Goal: Task Accomplishment & Management: Manage account settings

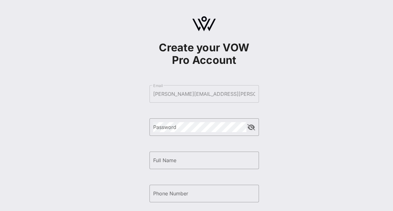
click at [181, 94] on form "​ Email [PERSON_NAME][EMAIL_ADDRESS][PERSON_NAME][DOMAIN_NAME] ​ Password ​ Ful…" at bounding box center [203, 177] width 109 height 196
click at [183, 132] on div "Password" at bounding box center [199, 126] width 93 height 17
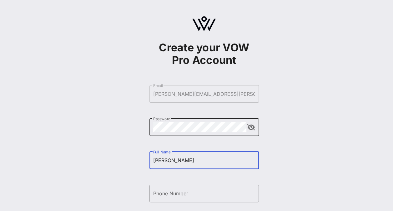
type input "[PERSON_NAME]"
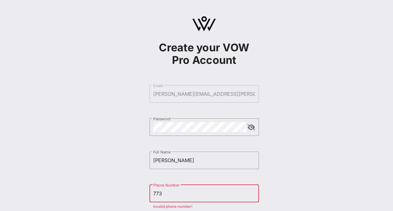
type input "[PHONE_NUMBER]"
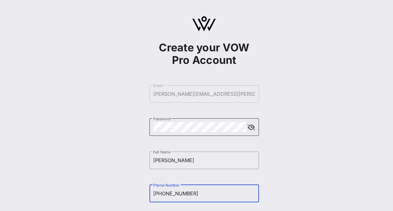
click at [253, 126] on button "append icon" at bounding box center [251, 127] width 8 height 6
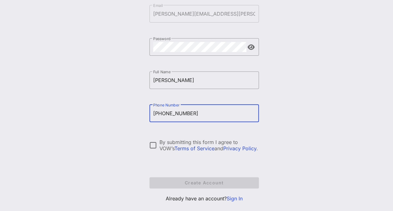
scroll to position [83, 0]
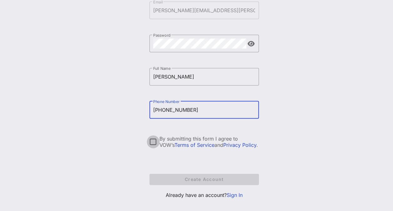
click at [151, 139] on div at bounding box center [153, 141] width 11 height 11
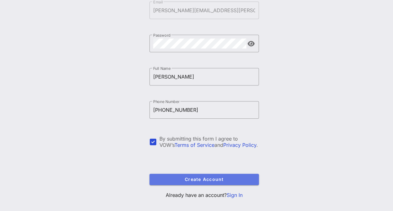
drag, startPoint x: 184, startPoint y: 179, endPoint x: 206, endPoint y: 156, distance: 31.6
click at [206, 156] on form "​ Email [PERSON_NAME][EMAIL_ADDRESS][PERSON_NAME][DOMAIN_NAME] ​ Password ​ Ful…" at bounding box center [203, 93] width 109 height 196
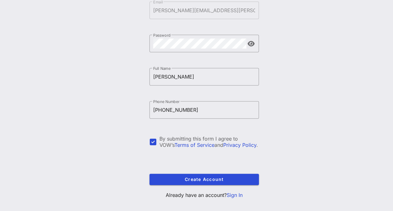
click at [236, 197] on link "Sign In" at bounding box center [235, 195] width 16 height 6
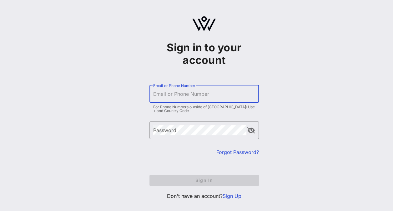
click at [169, 92] on input "Email or Phone Number" at bounding box center [204, 94] width 102 height 10
type input "[PERSON_NAME][EMAIL_ADDRESS][PERSON_NAME][DOMAIN_NAME]"
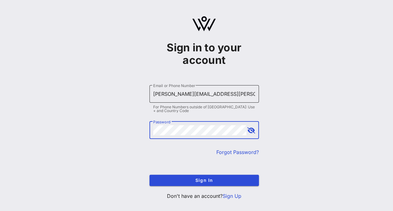
click at [149, 174] on button "Sign In" at bounding box center [203, 179] width 109 height 11
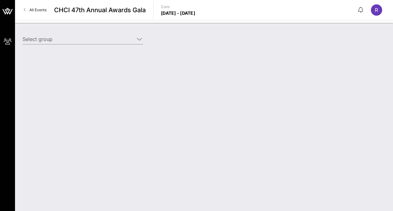
type input "PepsiCo (PepsiCo) [[PERSON_NAME], [PERSON_NAME][EMAIL_ADDRESS][PERSON_NAME][DOM…"
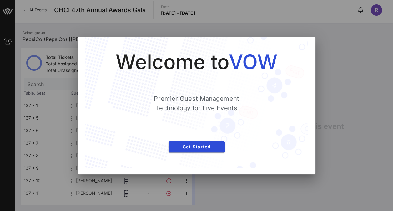
click at [195, 152] on div "Welcome to VOW Premier Guest Management Technology for Live Events Get Started" at bounding box center [196, 102] width 197 height 106
click at [192, 147] on span "Get Started" at bounding box center [196, 146] width 46 height 5
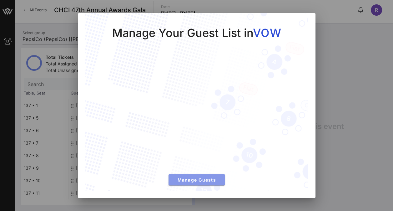
click at [192, 182] on button "Manage Guests" at bounding box center [196, 179] width 56 height 11
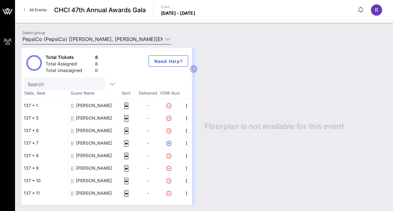
click at [166, 38] on icon at bounding box center [168, 38] width 6 height 7
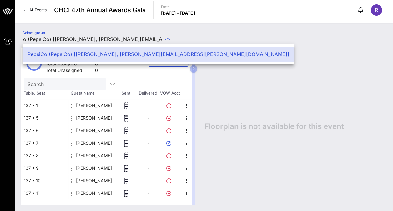
click at [24, 16] on div "All Events CHCI 47th Annual Awards Gala Date [DATE] - [DATE] R" at bounding box center [204, 10] width 378 height 20
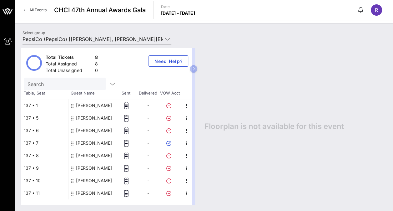
click at [24, 10] on icon at bounding box center [25, 10] width 2 height 0
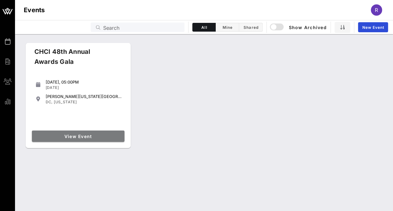
click at [72, 137] on span "View Event" at bounding box center [77, 135] width 87 height 5
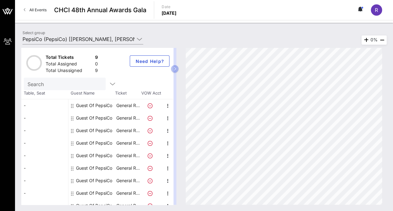
scroll to position [7, 0]
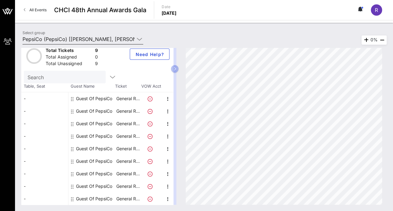
click at [138, 38] on icon at bounding box center [140, 38] width 6 height 7
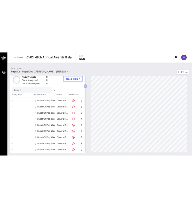
scroll to position [0, 44]
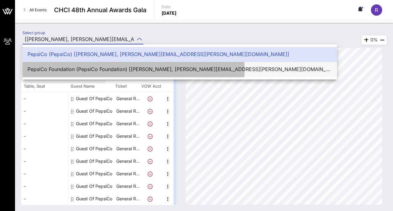
click at [124, 74] on div "PepsiCo Foundation (PepsiCo Foundation) [[PERSON_NAME], [PERSON_NAME][EMAIL_ADD…" at bounding box center [179, 68] width 304 height 13
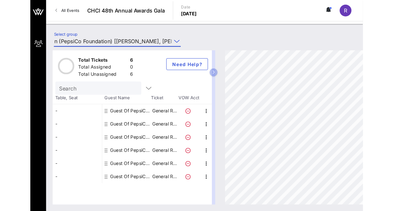
scroll to position [0, 0]
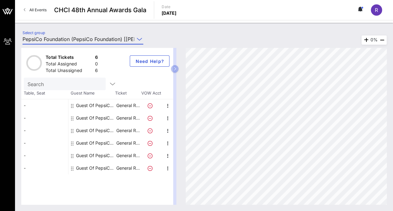
click at [116, 37] on input "PepsiCo Foundation (PepsiCo Foundation) [[PERSON_NAME], [PERSON_NAME][EMAIL_ADD…" at bounding box center [78, 39] width 112 height 10
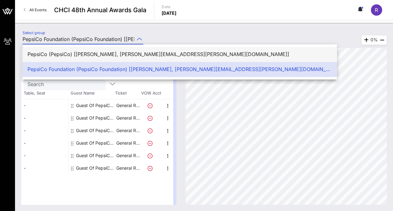
click at [101, 51] on div "PepsiCo (PepsiCo) [[PERSON_NAME], [PERSON_NAME][EMAIL_ADDRESS][PERSON_NAME][DOM…" at bounding box center [179, 53] width 304 height 13
type input "PepsiCo (PepsiCo) [[PERSON_NAME], [PERSON_NAME][EMAIL_ADDRESS][PERSON_NAME][DOM…"
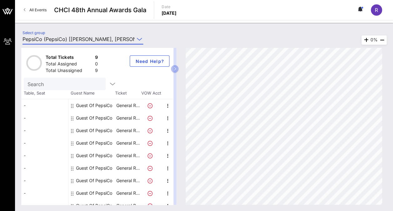
click at [93, 105] on div "Guest Of PepsiCo" at bounding box center [94, 105] width 36 height 12
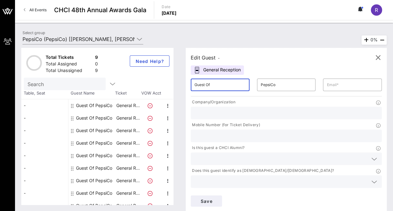
click at [217, 82] on input "Guest Of" at bounding box center [219, 85] width 51 height 10
type input "G"
type input "[PERSON_NAME]"
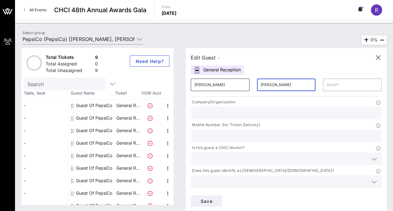
type input "[PERSON_NAME]"
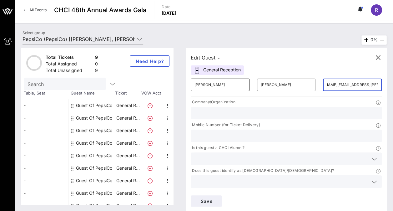
scroll to position [0, 23]
type input "[PERSON_NAME][EMAIL_ADDRESS][PERSON_NAME][DOMAIN_NAME]"
click at [231, 114] on input "text" at bounding box center [285, 113] width 183 height 8
type input "p"
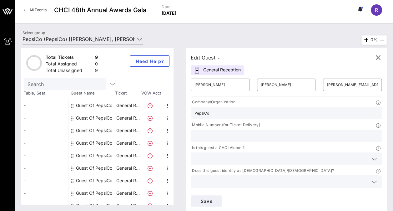
type input "PepsiCo"
click at [281, 132] on input "text" at bounding box center [285, 136] width 183 height 8
type input "2198880364"
click at [238, 154] on input "text" at bounding box center [280, 158] width 173 height 8
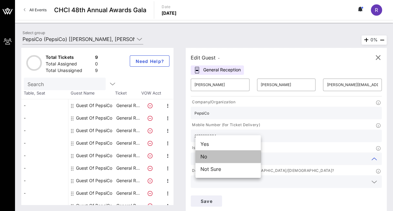
click at [224, 154] on div "No" at bounding box center [227, 156] width 65 height 12
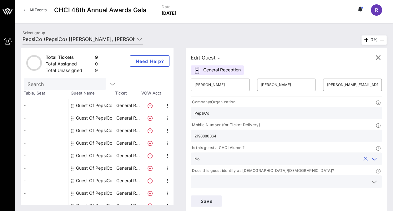
click at [282, 177] on input "text" at bounding box center [280, 181] width 173 height 8
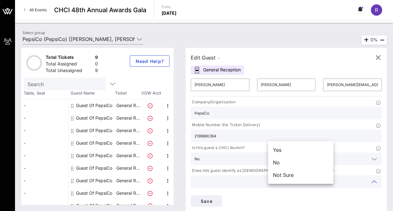
click at [282, 151] on div "Yes" at bounding box center [300, 149] width 65 height 12
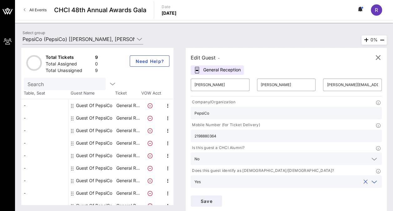
click at [371, 201] on icon at bounding box center [374, 204] width 6 height 7
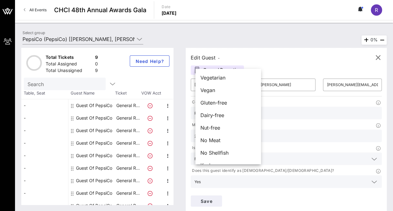
click at [281, 52] on div "Edit Guest - General Reception ​ [PERSON_NAME] ​ [PERSON_NAME] ​ [PERSON_NAME][…" at bounding box center [286, 129] width 201 height 163
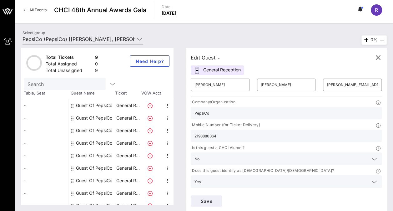
type input "PepsiCo"
click at [217, 198] on span "Save" at bounding box center [206, 200] width 21 height 5
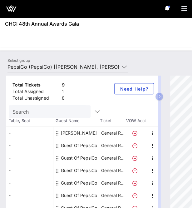
click at [72, 144] on div "Guest Of PepsiCo" at bounding box center [79, 145] width 36 height 12
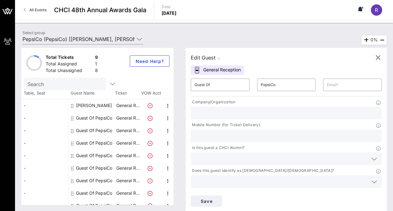
click at [223, 113] on input "text" at bounding box center [285, 113] width 183 height 8
type input "Mara"
click at [223, 83] on input "Guest Of" at bounding box center [219, 85] width 51 height 10
type input "G"
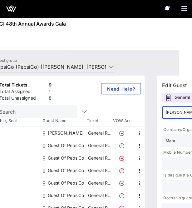
scroll to position [0, 16]
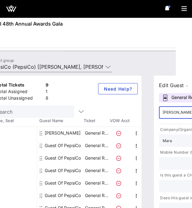
type input "[PERSON_NAME]"
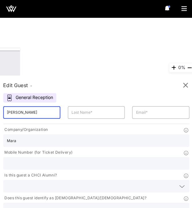
click at [50, 112] on input "[PERSON_NAME]" at bounding box center [32, 112] width 50 height 10
type input "Mara"
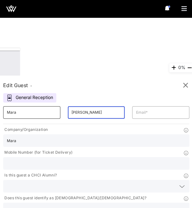
type input "[PERSON_NAME]"
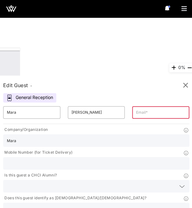
click at [165, 113] on input "text" at bounding box center [161, 112] width 50 height 10
paste input "[EMAIL_ADDRESS][DOMAIN_NAME]"
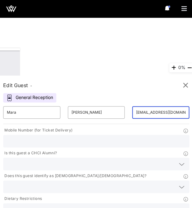
scroll to position [0, 0]
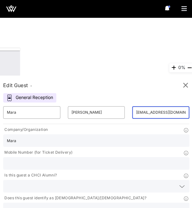
type input "[EMAIL_ADDRESS][DOMAIN_NAME]"
click at [43, 143] on input "Mara" at bounding box center [96, 141] width 179 height 8
click at [52, 142] on input "text" at bounding box center [96, 141] width 179 height 8
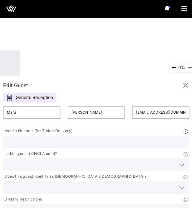
scroll to position [22, 0]
click at [59, 151] on div "Is this guest a CHCI Alumni?" at bounding box center [96, 154] width 186 height 8
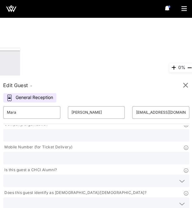
scroll to position [0, 0]
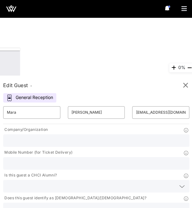
click at [37, 165] on input "text" at bounding box center [96, 163] width 179 height 8
paste input "2197124140"
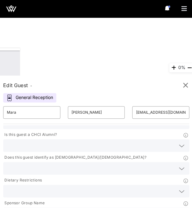
type input "2197124140"
click at [36, 147] on input "text" at bounding box center [91, 146] width 169 height 8
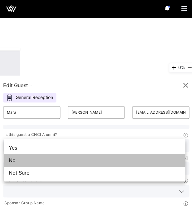
click at [24, 161] on div "No" at bounding box center [95, 160] width 182 height 12
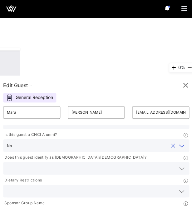
click at [25, 168] on input "text" at bounding box center [91, 168] width 169 height 8
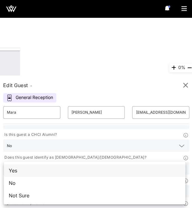
click at [19, 170] on div "Yes" at bounding box center [95, 170] width 182 height 12
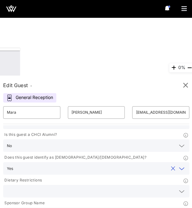
click at [70, 187] on div at bounding box center [96, 191] width 179 height 12
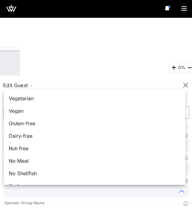
click at [70, 187] on div at bounding box center [96, 191] width 179 height 12
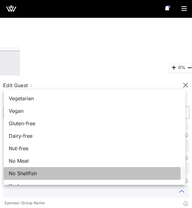
click at [28, 175] on span "No Shellfish" at bounding box center [23, 173] width 28 height 7
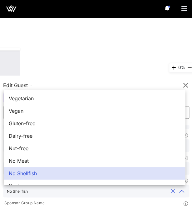
click at [60, 172] on div "No Shellfish" at bounding box center [95, 173] width 182 height 12
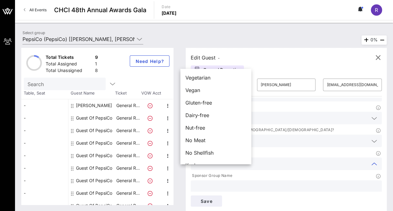
scroll to position [0, 0]
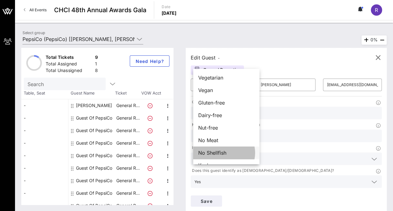
click at [214, 148] on div "No Shellfish" at bounding box center [226, 152] width 66 height 12
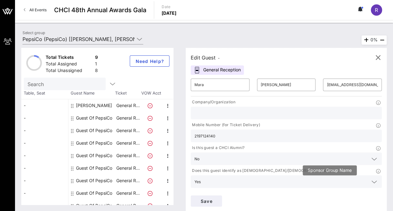
type input "p"
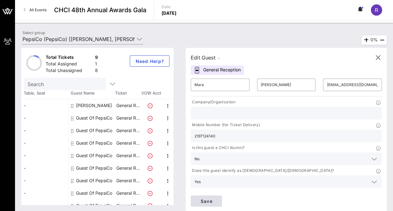
type input "PepsiCo"
click at [222, 195] on button "Save" at bounding box center [206, 200] width 31 height 11
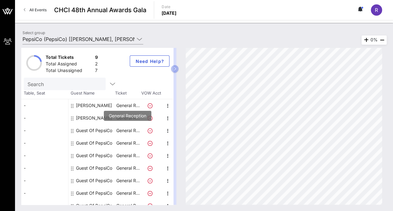
scroll to position [7, 0]
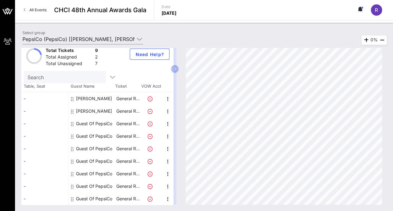
click at [134, 42] on div "Total Tickets 9 Total Assigned 2 Total Unassigned 7 Need Help? Search Table, Se…" at bounding box center [204, 126] width 378 height 169
click at [104, 41] on input "PepsiCo (PepsiCo) [[PERSON_NAME], [PERSON_NAME][EMAIL_ADDRESS][PERSON_NAME][DOM…" at bounding box center [78, 39] width 112 height 10
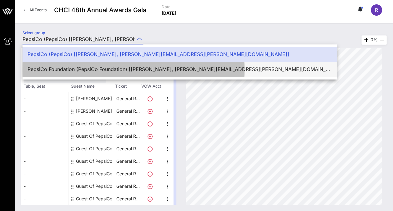
click at [71, 65] on div "PepsiCo Foundation (PepsiCo Foundation) [[PERSON_NAME], [PERSON_NAME][EMAIL_ADD…" at bounding box center [179, 68] width 304 height 13
type input "PepsiCo Foundation (PepsiCo Foundation) [[PERSON_NAME], [PERSON_NAME][EMAIL_ADD…"
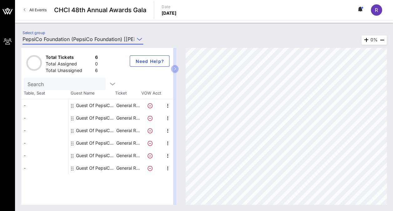
click at [87, 105] on div "Guest Of PepsiCo Foundation" at bounding box center [95, 105] width 39 height 12
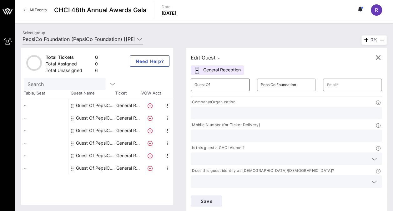
click at [214, 82] on input "Guest Of" at bounding box center [219, 85] width 51 height 10
type input "Israel"
type input "[PERSON_NAME]"
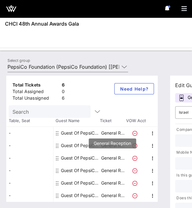
click at [116, 158] on p "General R…" at bounding box center [112, 158] width 25 height 12
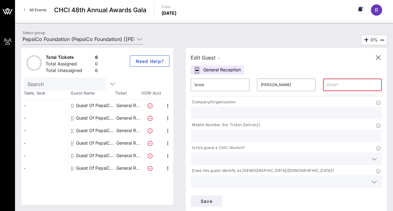
click at [217, 115] on input "text" at bounding box center [285, 113] width 183 height 8
click at [326, 83] on input "text" at bounding box center [351, 85] width 51 height 10
paste input "[EMAIL_ADDRESS][PERSON_NAME][DOMAIN_NAME]"
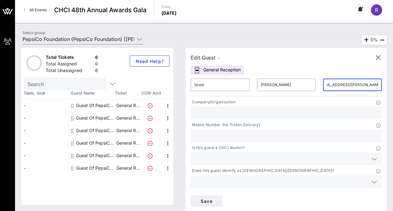
type input "[EMAIL_ADDRESS][PERSON_NAME][DOMAIN_NAME]"
click at [278, 132] on input "text" at bounding box center [285, 136] width 183 height 8
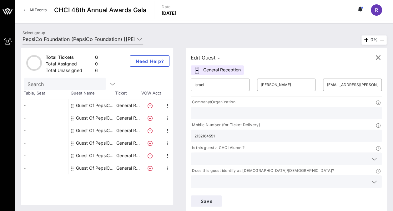
type input "2132164551"
click at [226, 154] on input "text" at bounding box center [280, 158] width 173 height 8
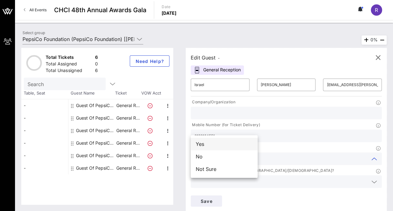
click at [201, 146] on div "Yes" at bounding box center [224, 143] width 67 height 12
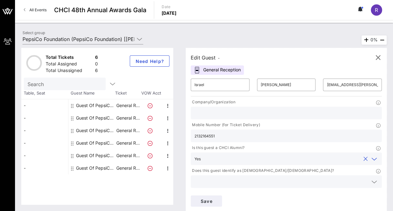
click at [275, 177] on input "text" at bounding box center [280, 181] width 173 height 8
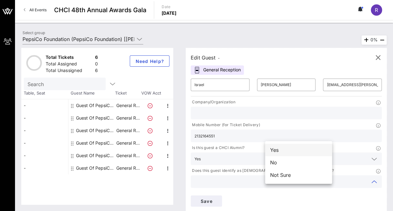
click at [275, 149] on div "Yes" at bounding box center [298, 149] width 67 height 12
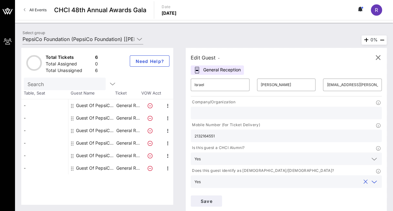
click at [371, 201] on icon at bounding box center [374, 204] width 6 height 7
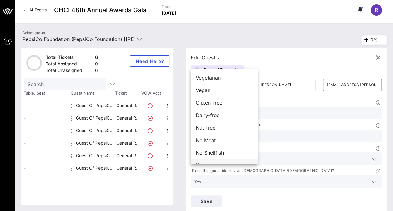
scroll to position [10, 0]
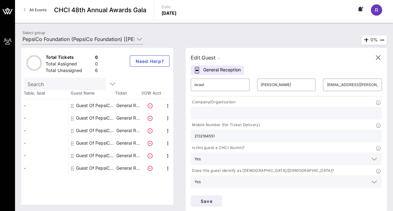
type input "PepsiCo Foundation"
click at [217, 198] on span "Save" at bounding box center [206, 200] width 21 height 5
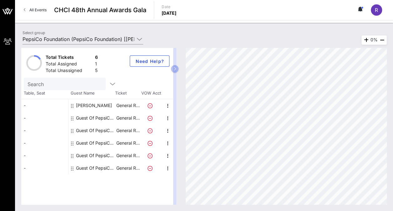
click at [84, 116] on div "Guest Of PepsiCo Foundation" at bounding box center [95, 118] width 39 height 12
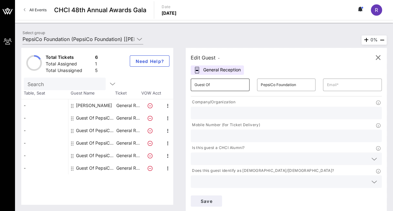
click at [217, 84] on input "Guest Of" at bounding box center [219, 85] width 51 height 10
click at [217, 85] on input "Guest Of" at bounding box center [219, 85] width 51 height 10
type input "G"
type input "[DEMOGRAPHIC_DATA]"
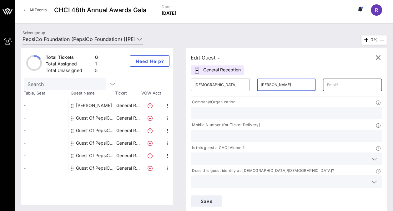
type input "[PERSON_NAME]"
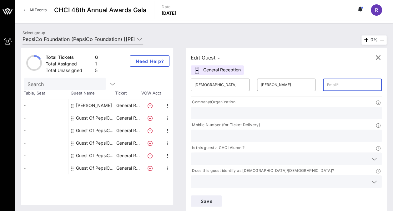
click at [326, 86] on input "text" at bounding box center [351, 85] width 51 height 10
type input "csr@[EMAIL_ADDRESS][DOMAIN_NAME]"
click at [239, 110] on input "text" at bounding box center [285, 113] width 183 height 8
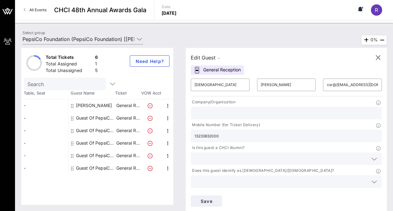
type input "13233832000"
click at [214, 152] on div at bounding box center [285, 158] width 183 height 12
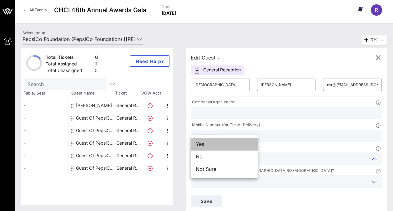
click at [207, 143] on div "Yes" at bounding box center [224, 143] width 67 height 12
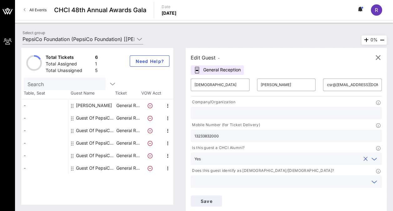
click at [279, 177] on input "text" at bounding box center [280, 181] width 173 height 8
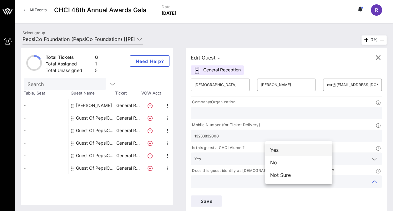
click at [278, 150] on div "Yes" at bounding box center [298, 149] width 67 height 12
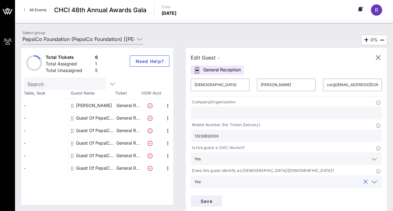
type input "PepsiCo Foundation"
click at [217, 198] on span "Save" at bounding box center [206, 200] width 21 height 5
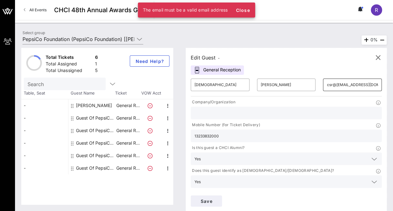
click at [326, 83] on input "csr@[EMAIL_ADDRESS][DOMAIN_NAME]" at bounding box center [351, 85] width 51 height 10
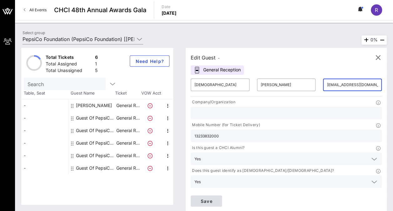
type input "[EMAIL_ADDRESS][DOMAIN_NAME]"
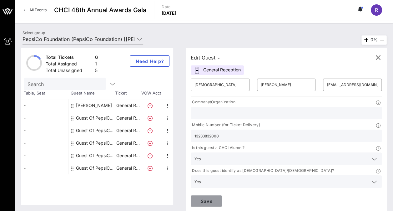
click at [217, 198] on span "Save" at bounding box center [206, 200] width 21 height 5
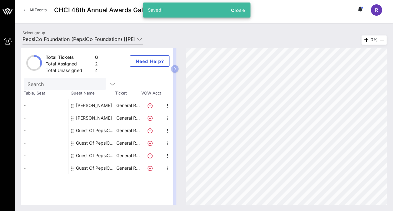
click at [87, 130] on div "Guest Of PepsiCo Foundation" at bounding box center [95, 130] width 39 height 12
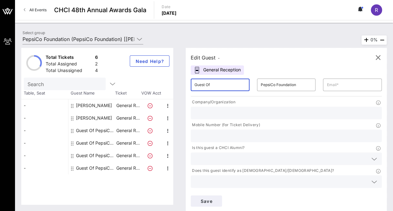
drag, startPoint x: 212, startPoint y: 86, endPoint x: 169, endPoint y: 88, distance: 42.5
click at [169, 88] on div "Total Tickets 6 Total Assigned 2 Total Unassigned 4 Need Help? Search Table, Se…" at bounding box center [203, 126] width 365 height 157
type input "[PERSON_NAME]"
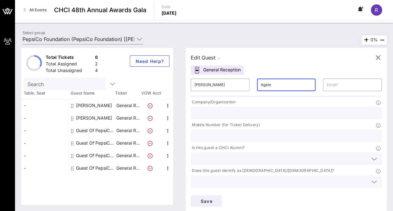
type input "Agate"
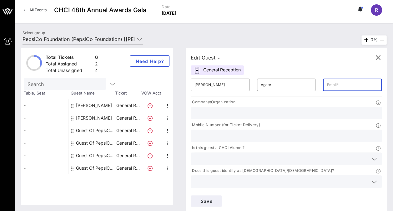
click at [287, 132] on input "text" at bounding box center [285, 136] width 183 height 8
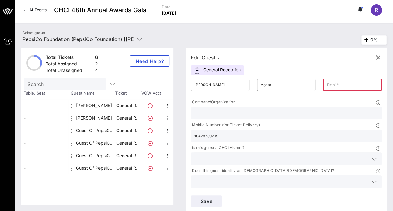
type input "18473769795"
click at [221, 154] on input "text" at bounding box center [280, 158] width 173 height 8
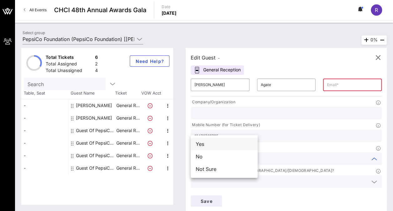
click at [212, 147] on div "Yes" at bounding box center [224, 143] width 67 height 12
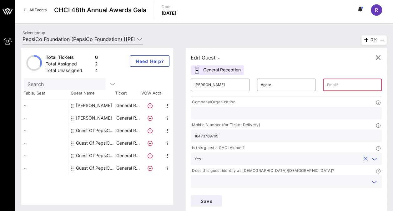
click at [282, 177] on input "text" at bounding box center [280, 181] width 173 height 8
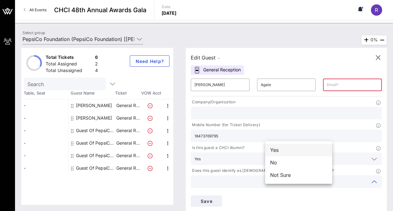
click at [282, 149] on div "Yes" at bounding box center [298, 149] width 67 height 12
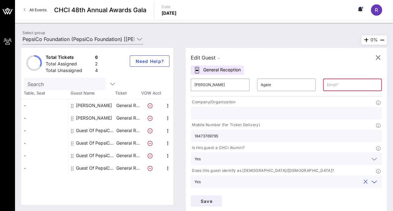
click at [232, 200] on input "text" at bounding box center [280, 204] width 173 height 8
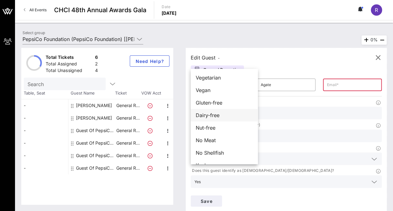
click at [210, 116] on span "Dairy-free" at bounding box center [208, 114] width 24 height 7
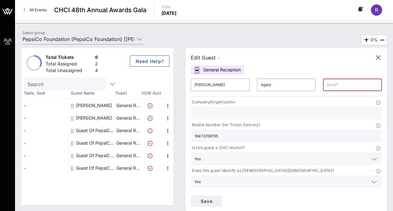
type input "PepsiCo Foundation"
click at [326, 86] on input "text" at bounding box center [351, 85] width 51 height 10
paste input "[PERSON_NAME][EMAIL_ADDRESS][DOMAIN_NAME]"
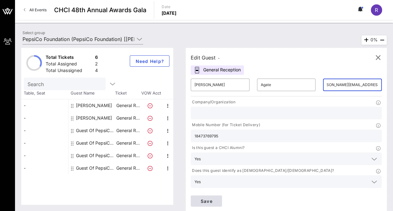
type input "[PERSON_NAME][EMAIL_ADDRESS][DOMAIN_NAME]"
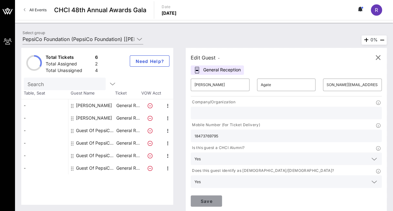
scroll to position [0, 0]
click at [217, 198] on span "Save" at bounding box center [206, 200] width 21 height 5
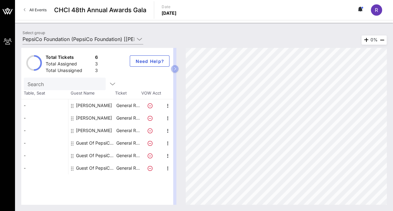
click at [79, 141] on div "Guest Of PepsiCo Foundation" at bounding box center [95, 143] width 39 height 12
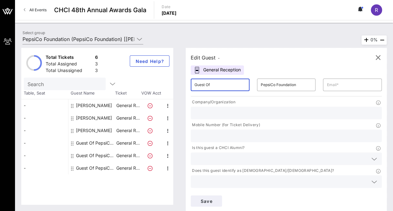
drag, startPoint x: 217, startPoint y: 85, endPoint x: 152, endPoint y: 81, distance: 65.1
click at [152, 81] on div "Total Tickets 6 Total Assigned 3 Total Unassigned 3 Need Help? Search Table, Se…" at bounding box center [203, 126] width 365 height 157
type input "[PERSON_NAME]"
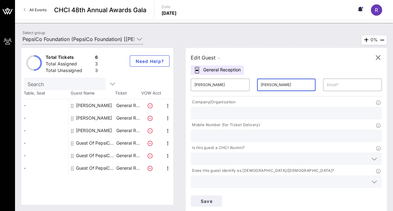
type input "[PERSON_NAME]"
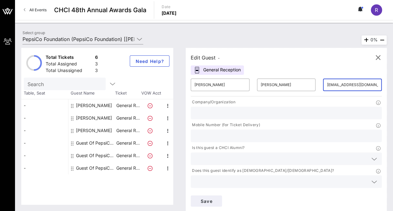
type input "[EMAIL_ADDRESS][DOMAIN_NAME]"
type input "15166430163"
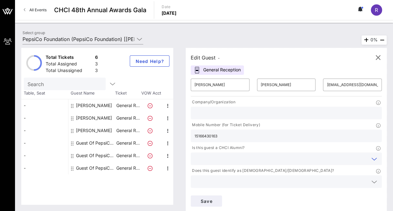
click at [217, 154] on input "text" at bounding box center [280, 158] width 173 height 8
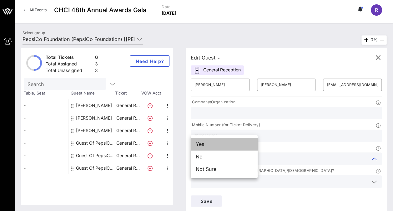
click at [214, 142] on div "Yes" at bounding box center [224, 143] width 67 height 12
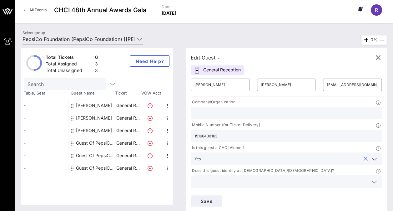
click at [274, 177] on input "text" at bounding box center [280, 181] width 173 height 8
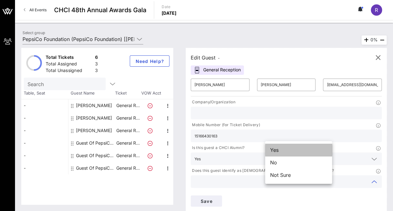
click at [277, 150] on div "Yes" at bounding box center [298, 149] width 67 height 12
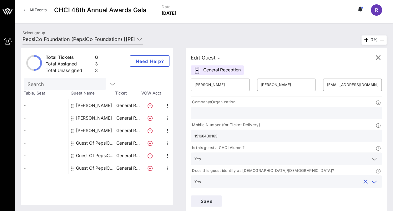
click at [370, 201] on div at bounding box center [373, 204] width 7 height 7
type input "PepsiCo Foundation"
click at [217, 198] on span "Save" at bounding box center [206, 200] width 21 height 5
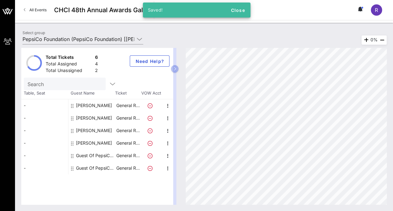
click at [83, 156] on div "Guest Of PepsiCo Foundation" at bounding box center [95, 155] width 39 height 12
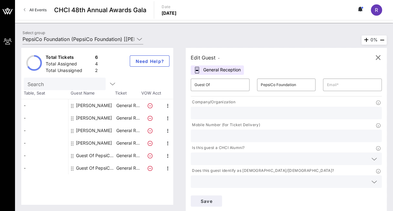
click at [83, 156] on div "Guest Of PepsiCo Foundation" at bounding box center [95, 155] width 39 height 12
click at [223, 84] on input "Guest Of" at bounding box center [219, 85] width 51 height 10
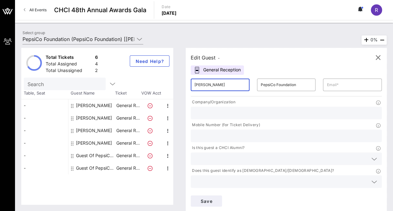
type input "[PERSON_NAME]"
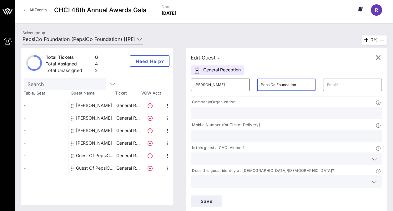
type input "K"
type input "[PERSON_NAME]"
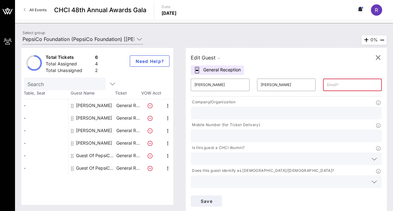
click at [326, 89] on input "text" at bounding box center [351, 85] width 51 height 10
paste input "[EMAIL_ADDRESS][DOMAIN_NAME]"
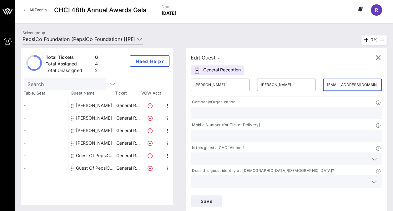
scroll to position [0, 5]
type input "[EMAIL_ADDRESS][DOMAIN_NAME]"
click at [227, 113] on input "text" at bounding box center [285, 113] width 183 height 8
click at [206, 112] on input "text" at bounding box center [285, 113] width 183 height 8
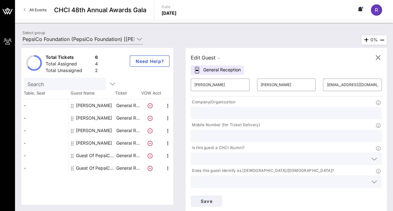
click at [312, 132] on input "text" at bounding box center [285, 136] width 183 height 8
type input "7737909235"
click at [220, 154] on input "text" at bounding box center [280, 158] width 173 height 8
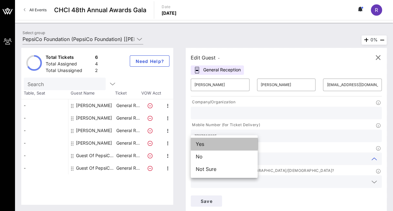
click at [212, 142] on div "Yes" at bounding box center [224, 143] width 67 height 12
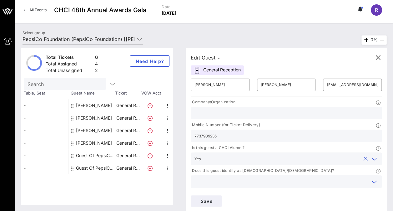
click at [299, 177] on input "text" at bounding box center [280, 181] width 173 height 8
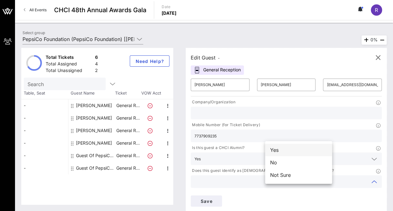
click at [285, 151] on div "Yes" at bounding box center [298, 149] width 67 height 12
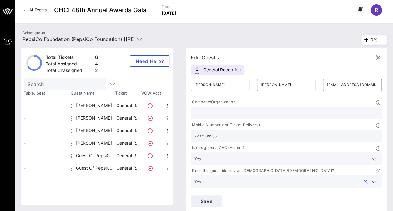
type input "PepsiCo Foundation"
click at [217, 198] on span "Save" at bounding box center [206, 200] width 21 height 5
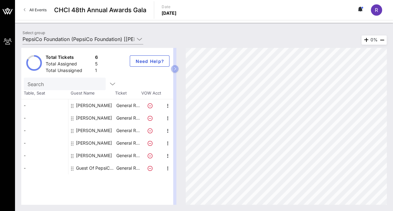
click at [91, 167] on div "Guest Of PepsiCo Foundation" at bounding box center [95, 168] width 39 height 12
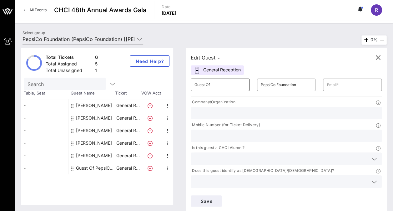
click at [204, 88] on input "Guest Of" at bounding box center [219, 85] width 51 height 10
click at [214, 86] on input "Guest Of" at bounding box center [219, 85] width 51 height 10
type input "G"
type input "[PERSON_NAME]"
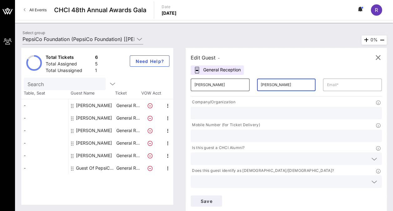
type input "[PERSON_NAME]"
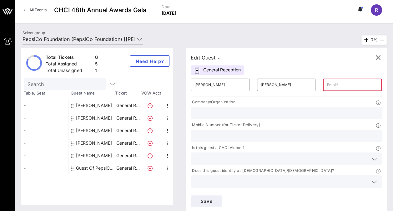
click at [326, 87] on input "text" at bounding box center [351, 85] width 51 height 10
paste input "[EMAIL_ADDRESS][DOMAIN_NAME]"
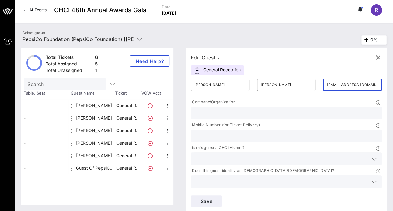
scroll to position [0, 7]
type input "[EMAIL_ADDRESS][DOMAIN_NAME]"
click at [224, 109] on input "text" at bounding box center [285, 113] width 183 height 8
click at [217, 112] on input "text" at bounding box center [285, 113] width 183 height 8
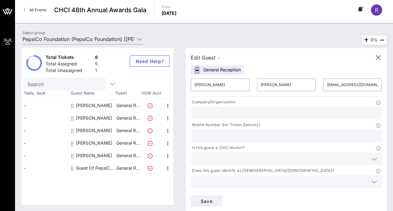
click at [321, 132] on input "text" at bounding box center [285, 136] width 183 height 8
type input "7865647710"
click at [371, 155] on icon at bounding box center [374, 158] width 6 height 7
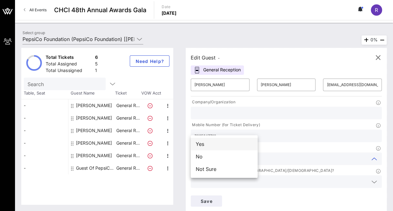
click at [222, 142] on div "Yes" at bounding box center [224, 143] width 67 height 12
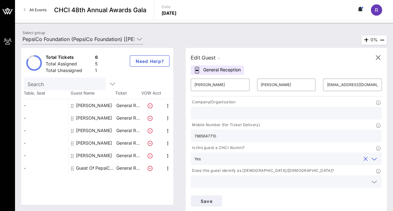
click at [282, 177] on input "text" at bounding box center [280, 181] width 173 height 8
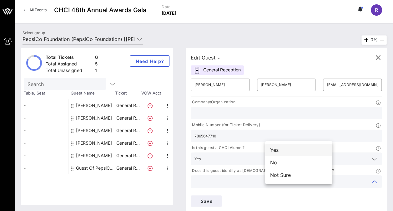
click at [275, 151] on div "Yes" at bounding box center [298, 149] width 67 height 12
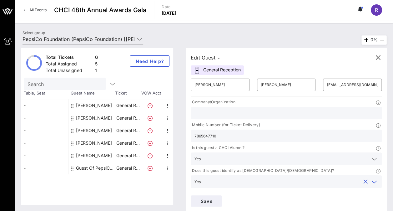
type input "P"
click at [222, 195] on button "Save" at bounding box center [206, 200] width 31 height 11
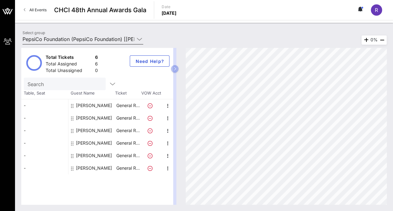
click at [134, 38] on div at bounding box center [138, 38] width 9 height 7
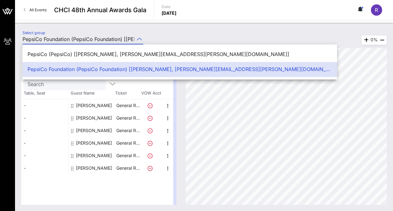
scroll to position [0, 99]
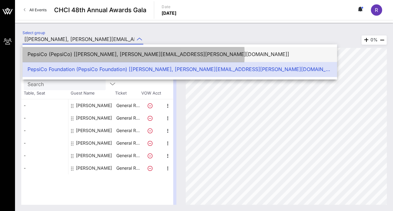
click at [100, 54] on div "PepsiCo (PepsiCo) [[PERSON_NAME], [PERSON_NAME][EMAIL_ADDRESS][PERSON_NAME][DOM…" at bounding box center [179, 54] width 304 height 6
type input "PepsiCo (PepsiCo) [[PERSON_NAME], [PERSON_NAME][EMAIL_ADDRESS][PERSON_NAME][DOM…"
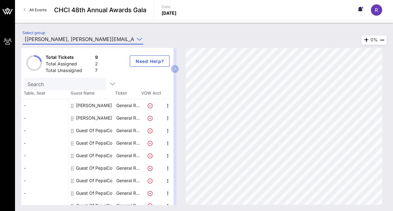
scroll to position [7, 0]
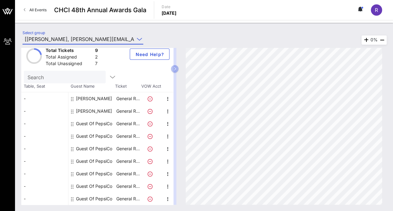
click at [96, 121] on div "Guest Of PepsiCo" at bounding box center [94, 123] width 36 height 12
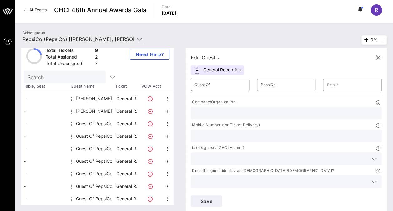
click at [225, 83] on input "Guest Of" at bounding box center [219, 85] width 51 height 10
drag, startPoint x: 225, startPoint y: 83, endPoint x: 184, endPoint y: 83, distance: 41.2
click at [184, 83] on div "Edit Guest - General Reception ​ Guest Of ​ PepsiCo ​ Company/Organization Mobi…" at bounding box center [282, 126] width 207 height 157
type input "[PERSON_NAME]"
click at [261, 82] on input "PepsiCo" at bounding box center [286, 85] width 51 height 10
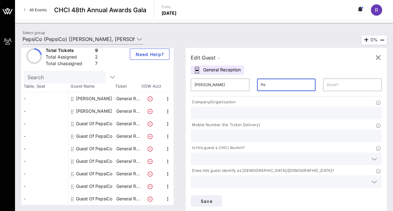
type input "P"
type input "[PERSON_NAME]"
click at [294, 132] on input "text" at bounding box center [285, 136] width 183 height 8
paste input "[PHONE_NUMBER]"
type input "[PHONE_NUMBER]"
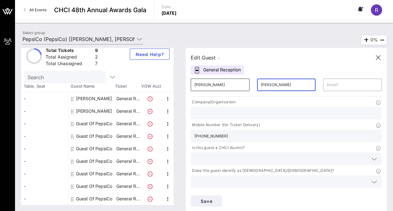
drag, startPoint x: 268, startPoint y: 84, endPoint x: 223, endPoint y: 85, distance: 45.0
click at [223, 85] on div "​ [PERSON_NAME] ​ [PERSON_NAME] ​" at bounding box center [286, 85] width 198 height 20
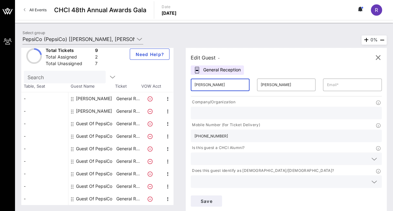
type input "[PERSON_NAME]"
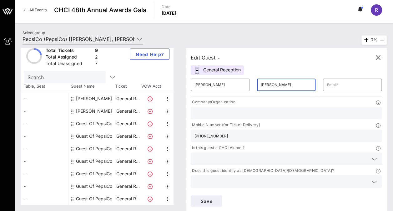
drag, startPoint x: 271, startPoint y: 85, endPoint x: 237, endPoint y: 87, distance: 34.1
click at [237, 87] on div "​ [PERSON_NAME] ​ [PERSON_NAME] ​" at bounding box center [286, 85] width 198 height 20
type input "[PERSON_NAME]"
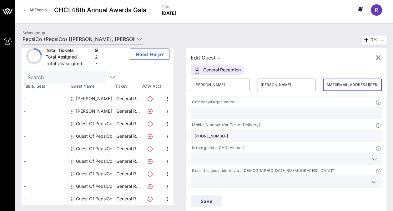
scroll to position [0, 25]
type input "[PERSON_NAME][EMAIL_ADDRESS][PERSON_NAME][DOMAIN_NAME]"
click at [224, 114] on input "text" at bounding box center [285, 113] width 183 height 8
type input "PepsiCo"
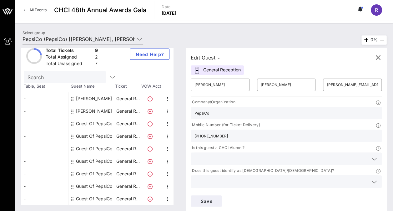
click at [281, 132] on input "[PHONE_NUMBER]" at bounding box center [285, 136] width 183 height 8
type input "5107783167"
click at [235, 154] on input "text" at bounding box center [280, 158] width 173 height 8
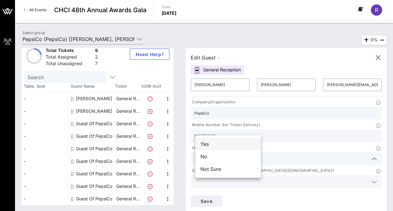
click at [226, 139] on div "Yes" at bounding box center [227, 143] width 65 height 12
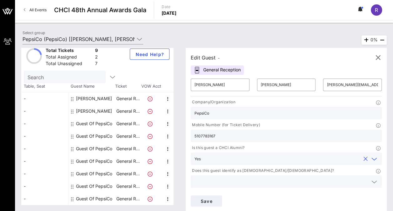
click at [305, 175] on div at bounding box center [285, 181] width 183 height 12
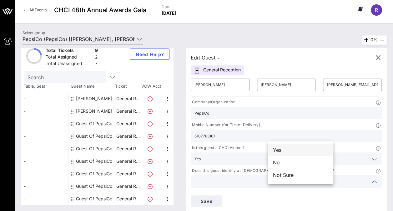
click at [292, 152] on div "Yes" at bounding box center [300, 149] width 65 height 12
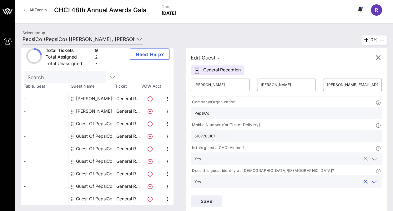
click at [371, 155] on icon at bounding box center [374, 158] width 6 height 7
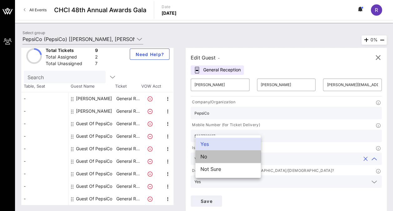
click at [216, 159] on div "No" at bounding box center [227, 156] width 65 height 12
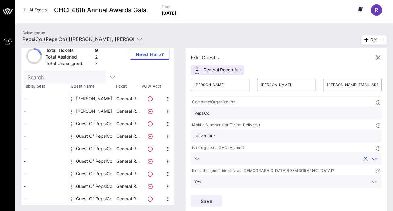
type input "PepsiCo"
click at [222, 195] on button "Save" at bounding box center [206, 200] width 31 height 11
